Goal: Register for event/course

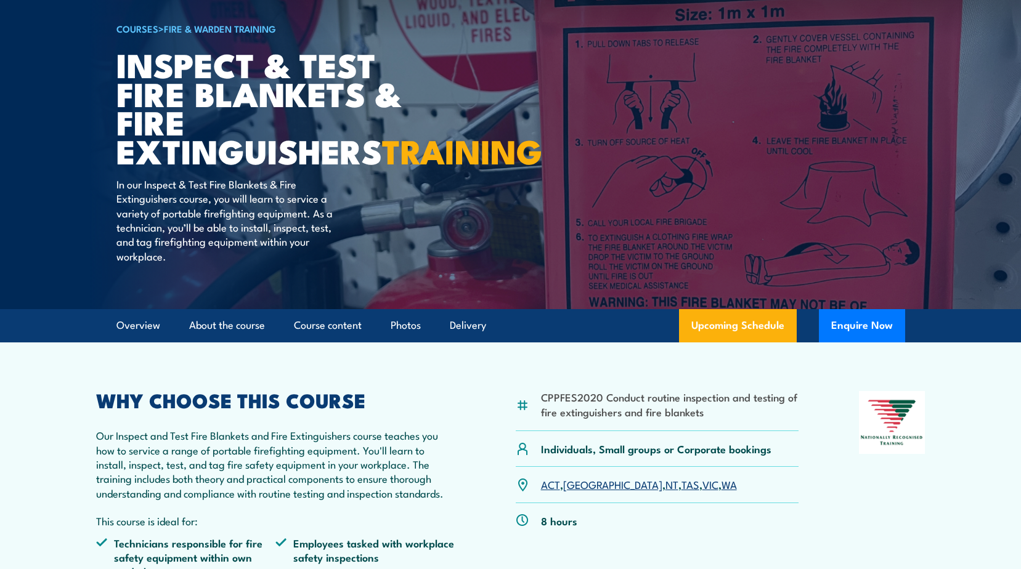
scroll to position [185, 0]
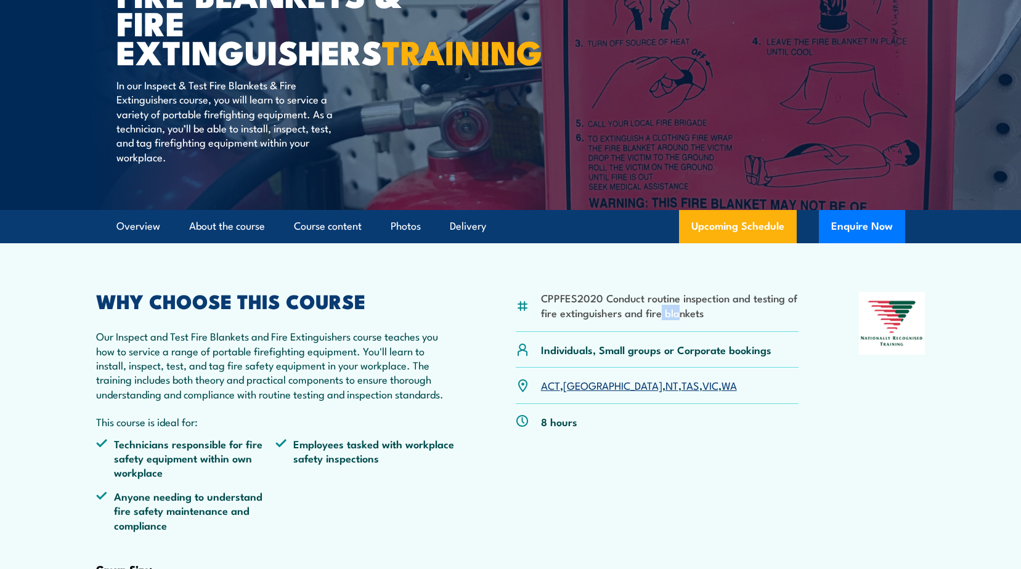
drag, startPoint x: 665, startPoint y: 339, endPoint x: 672, endPoint y: 344, distance: 9.2
click at [673, 320] on li "CPPFES2020 Conduct routine inspection and testing of fire extinguishers and fir…" at bounding box center [670, 305] width 258 height 29
drag, startPoint x: 642, startPoint y: 348, endPoint x: 554, endPoint y: 335, distance: 89.1
click at [553, 320] on li "CPPFES2020 Conduct routine inspection and testing of fire extinguishers and fir…" at bounding box center [670, 305] width 258 height 29
drag, startPoint x: 542, startPoint y: 326, endPoint x: 727, endPoint y: 341, distance: 185.5
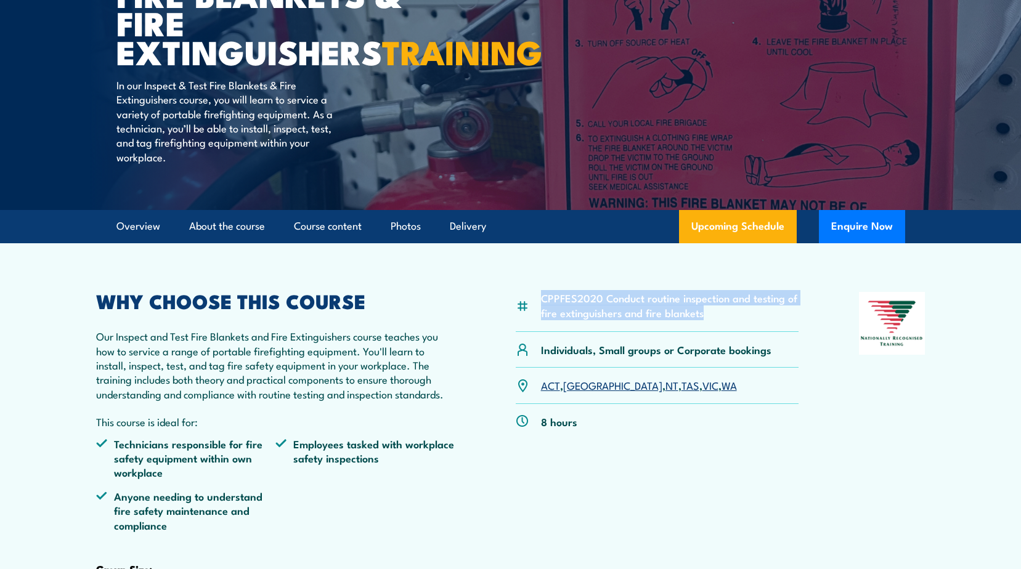
click at [727, 320] on li "CPPFES2020 Conduct routine inspection and testing of fire extinguishers and fir…" at bounding box center [670, 305] width 258 height 29
copy li "CPPFES2020 Conduct routine inspection and testing of fire extinguishers and fir…"
